Goal: Transaction & Acquisition: Book appointment/travel/reservation

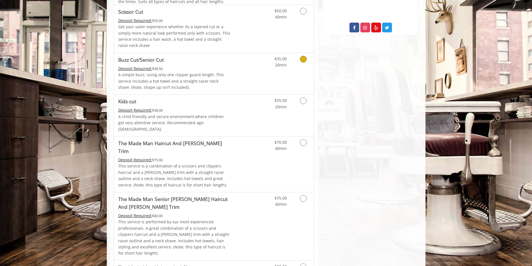
scroll to position [391, 0]
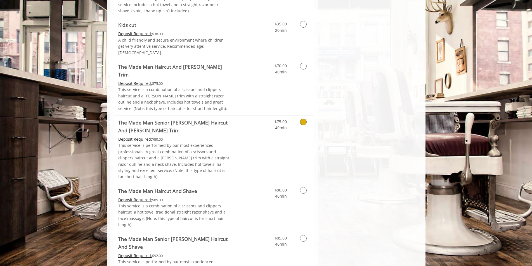
click at [298, 116] on link "Grooming services" at bounding box center [302, 123] width 14 height 15
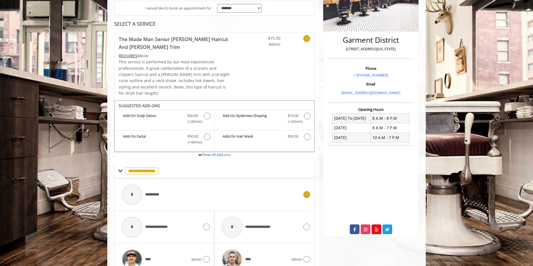
scroll to position [0, 0]
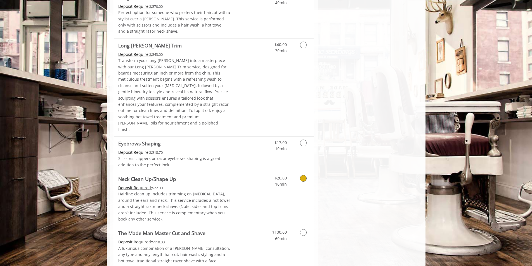
scroll to position [796, 0]
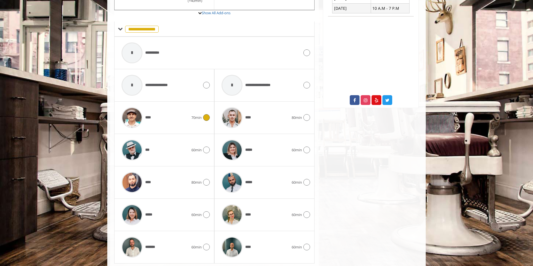
scroll to position [242, 0]
click at [207, 146] on icon at bounding box center [206, 149] width 7 height 7
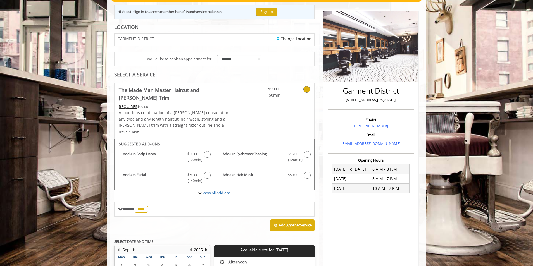
scroll to position [146, 0]
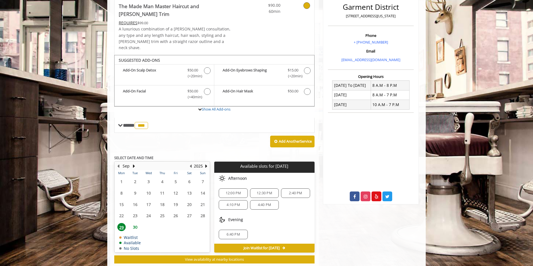
click at [134, 223] on span "30" at bounding box center [135, 227] width 8 height 8
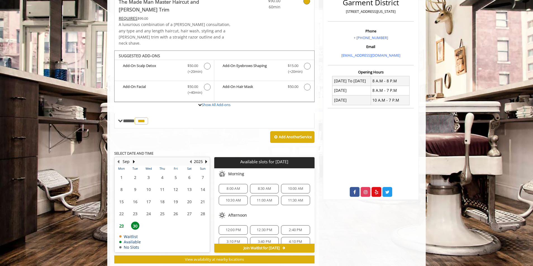
scroll to position [49, 0]
click at [239, 233] on span "5:10 PM" at bounding box center [233, 235] width 13 height 4
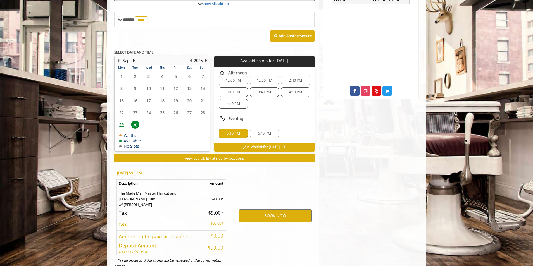
click at [204, 58] on button "Next Year" at bounding box center [206, 61] width 4 height 6
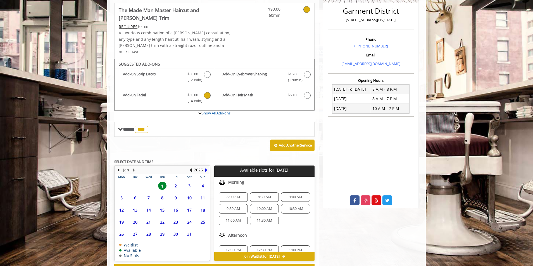
scroll to position [150, 0]
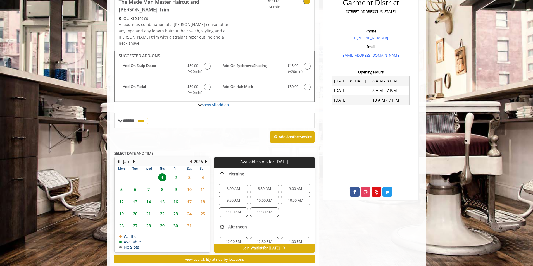
click at [192, 159] on button "Previous Year" at bounding box center [190, 162] width 4 height 6
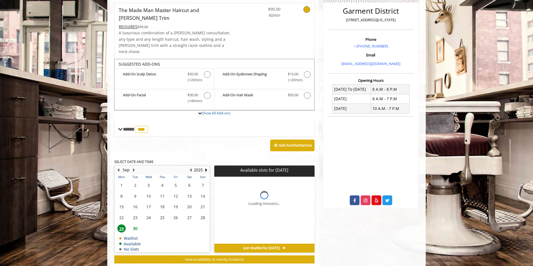
scroll to position [146, 0]
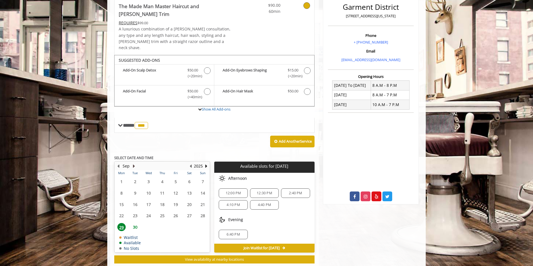
click at [134, 163] on button "Next Month" at bounding box center [134, 166] width 4 height 6
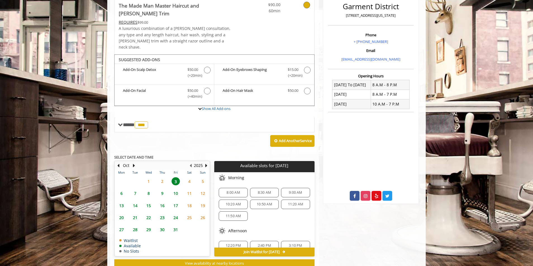
scroll to position [150, 0]
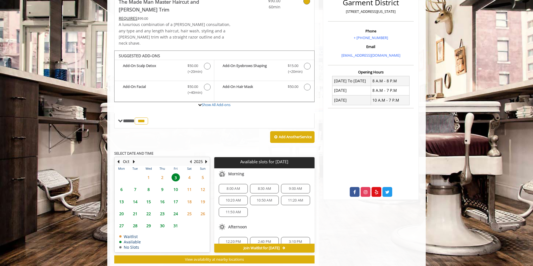
click at [162, 174] on span "2" at bounding box center [162, 178] width 8 height 8
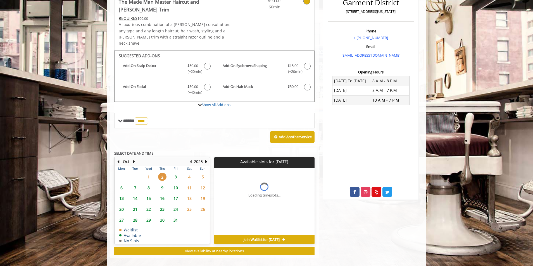
scroll to position [142, 0]
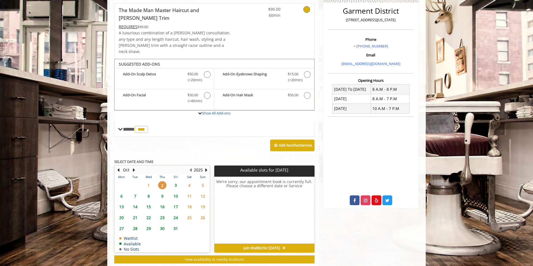
click at [150, 181] on span "1" at bounding box center [149, 185] width 8 height 8
click at [119, 167] on button "Previous Month" at bounding box center [118, 170] width 4 height 6
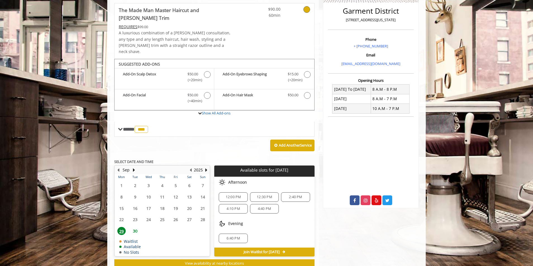
scroll to position [146, 0]
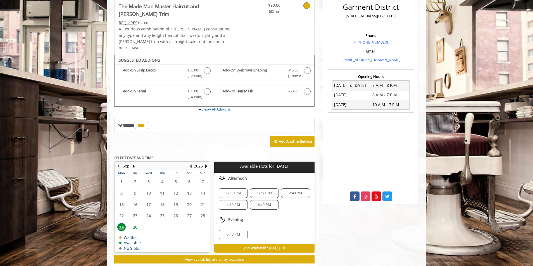
click at [136, 223] on span "30" at bounding box center [135, 227] width 8 height 8
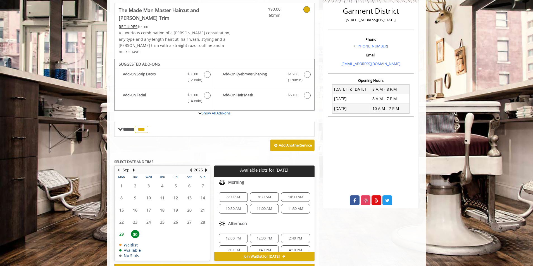
scroll to position [150, 0]
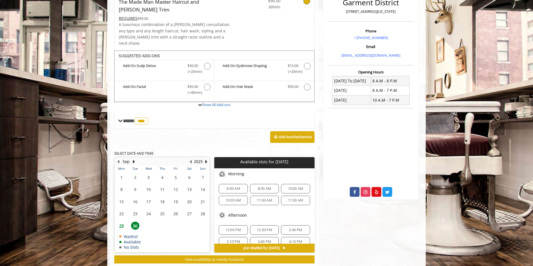
click at [229, 187] on span "8:00 AM" at bounding box center [233, 189] width 13 height 4
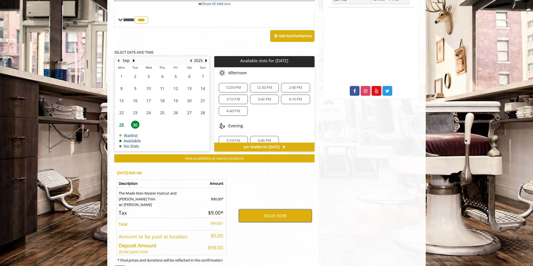
scroll to position [49, 0]
click at [290, 210] on button "BOOK NOW" at bounding box center [275, 216] width 73 height 13
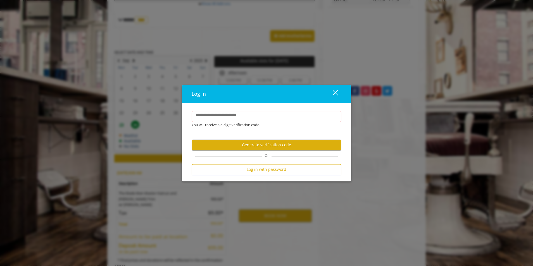
drag, startPoint x: 240, startPoint y: 115, endPoint x: 244, endPoint y: 113, distance: 5.1
click at [240, 115] on label "**********" at bounding box center [222, 115] width 59 height 6
click at [240, 115] on input "**********" at bounding box center [267, 116] width 150 height 11
type input "**********"
click at [268, 143] on button "Generate verification code" at bounding box center [267, 145] width 150 height 11
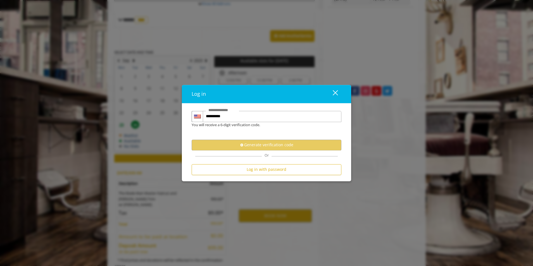
scroll to position [0, 0]
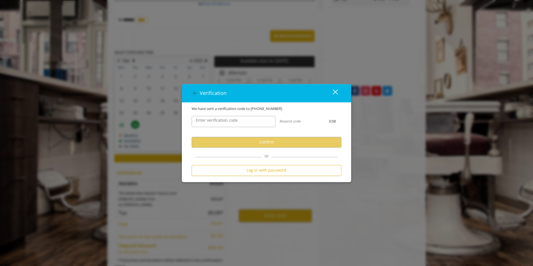
click at [232, 118] on label "Enter verification code" at bounding box center [217, 120] width 48 height 6
click at [232, 118] on input "Enter verification code" at bounding box center [234, 121] width 84 height 11
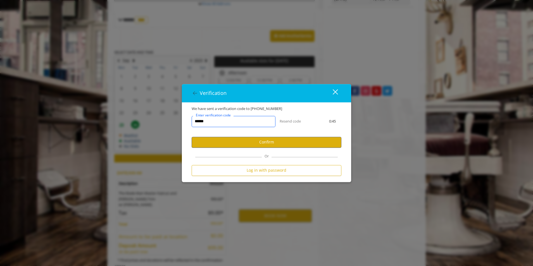
type input "******"
click at [269, 141] on button "Confirm" at bounding box center [267, 142] width 150 height 11
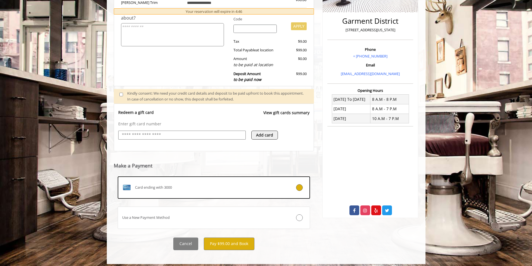
scroll to position [133, 0]
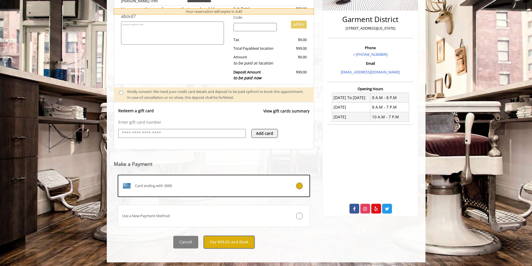
click at [229, 240] on button "Pay $99.00 and Book" at bounding box center [229, 242] width 51 height 13
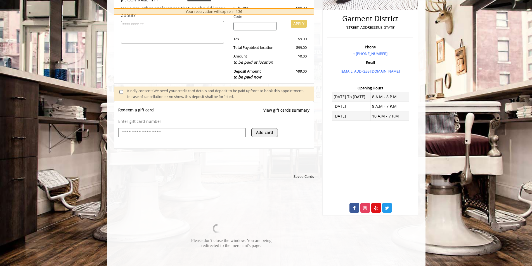
scroll to position [140, 0]
